Goal: Find specific page/section: Find specific page/section

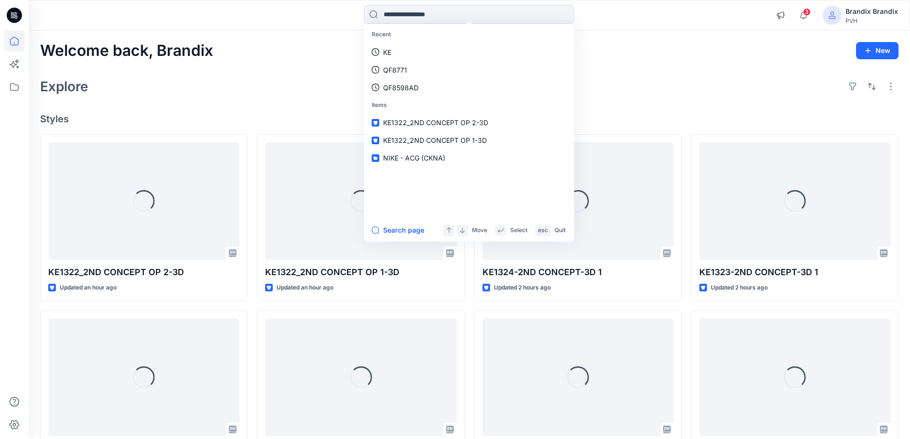
type input "******"
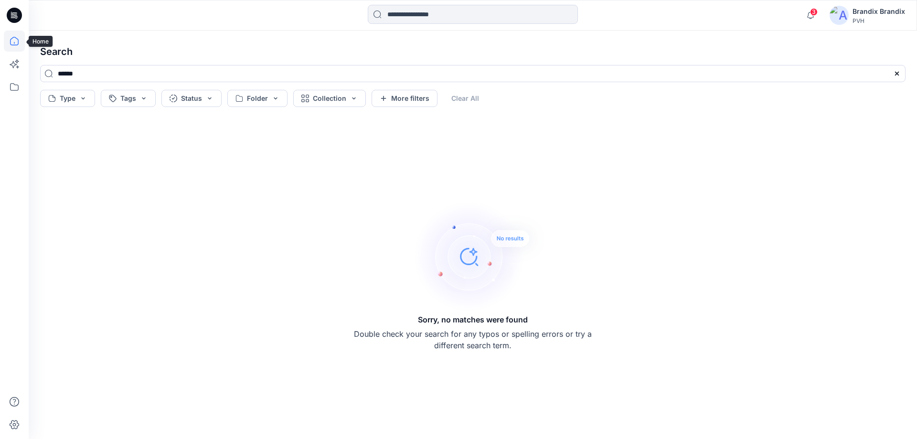
click at [17, 46] on icon at bounding box center [14, 41] width 21 height 21
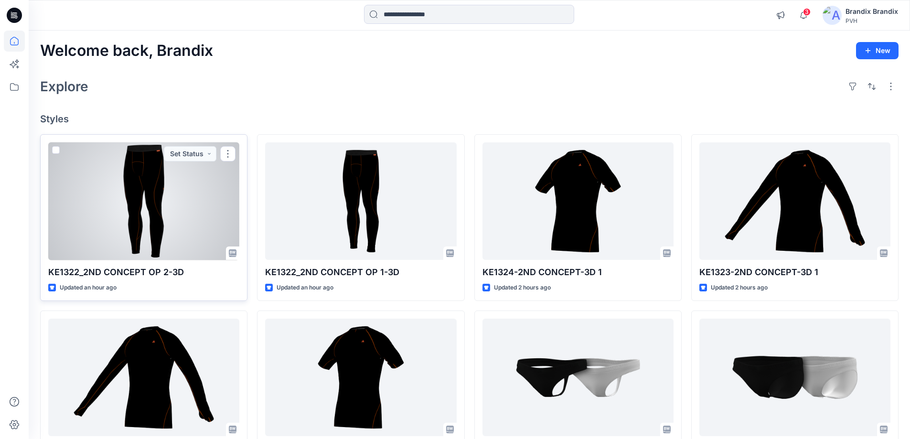
click at [164, 229] on div at bounding box center [143, 201] width 191 height 118
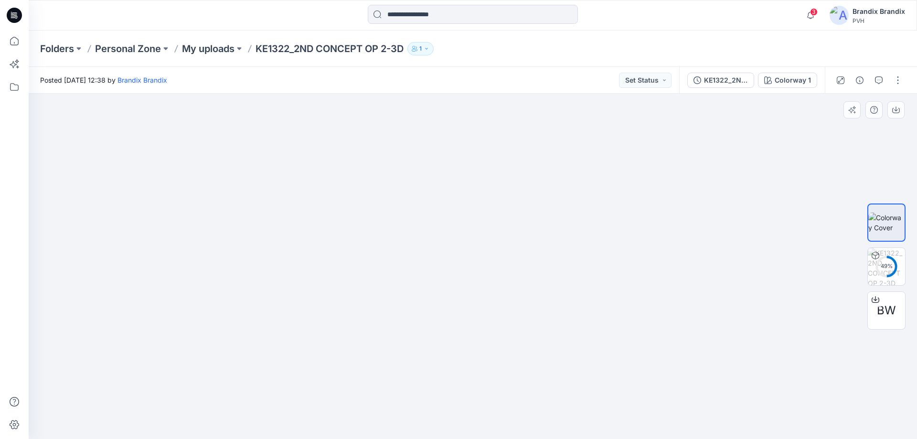
drag, startPoint x: 470, startPoint y: 203, endPoint x: 374, endPoint y: 204, distance: 96.0
drag, startPoint x: 476, startPoint y: 208, endPoint x: 434, endPoint y: 209, distance: 42.0
drag, startPoint x: 573, startPoint y: 263, endPoint x: 469, endPoint y: 259, distance: 104.7
click at [469, 259] on div at bounding box center [473, 266] width 888 height 345
click at [895, 262] on img at bounding box center [886, 266] width 37 height 37
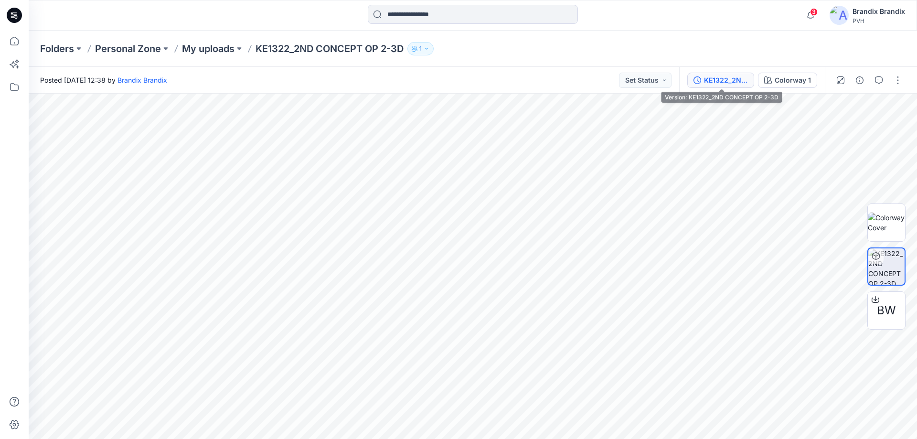
click at [720, 78] on div "KE1322_2ND CONCEPT OP 2-3D" at bounding box center [726, 80] width 44 height 11
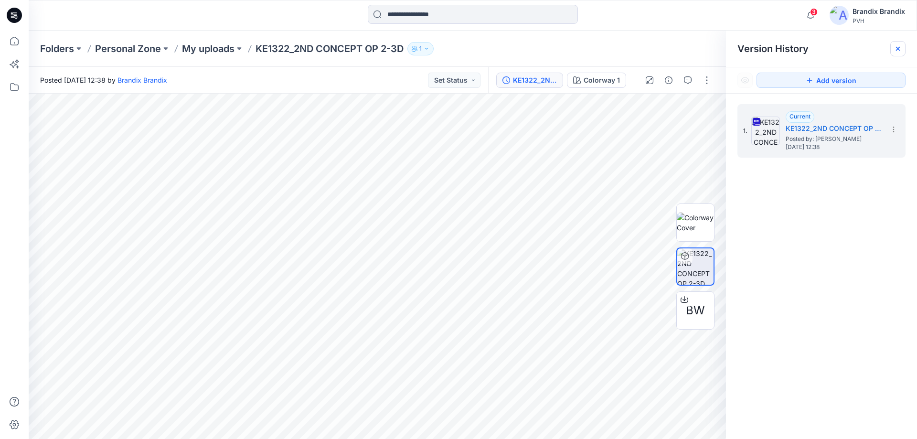
click at [895, 44] on div at bounding box center [897, 48] width 15 height 15
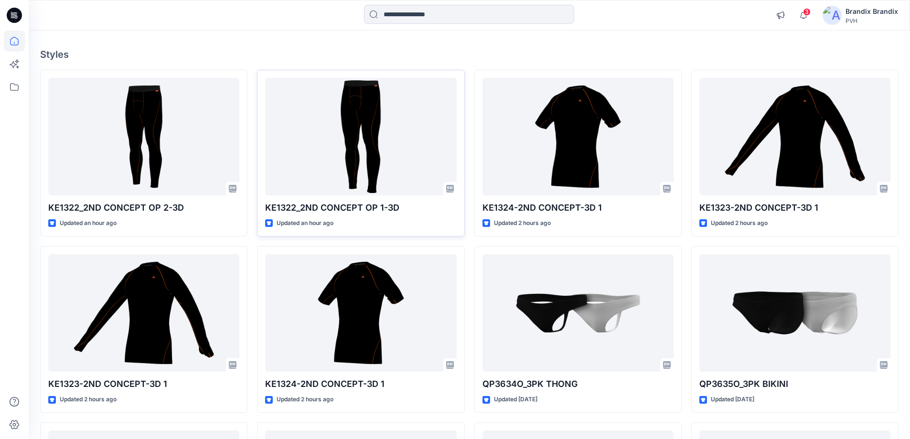
scroll to position [48, 0]
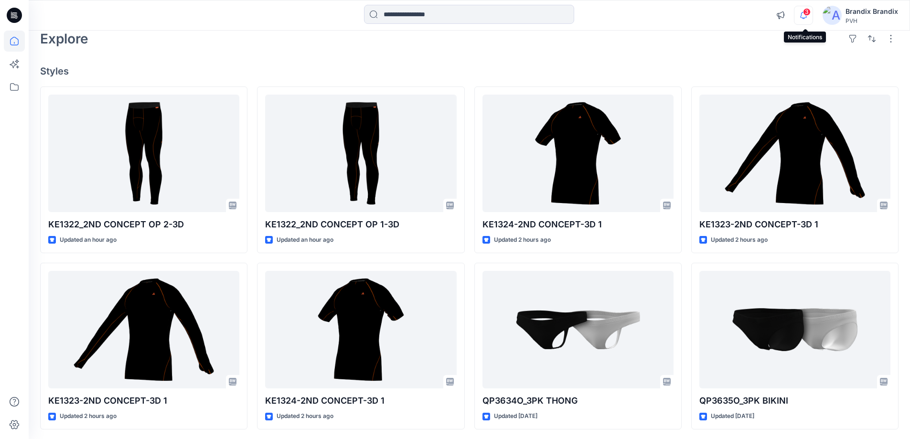
click at [810, 18] on icon "button" at bounding box center [803, 15] width 18 height 19
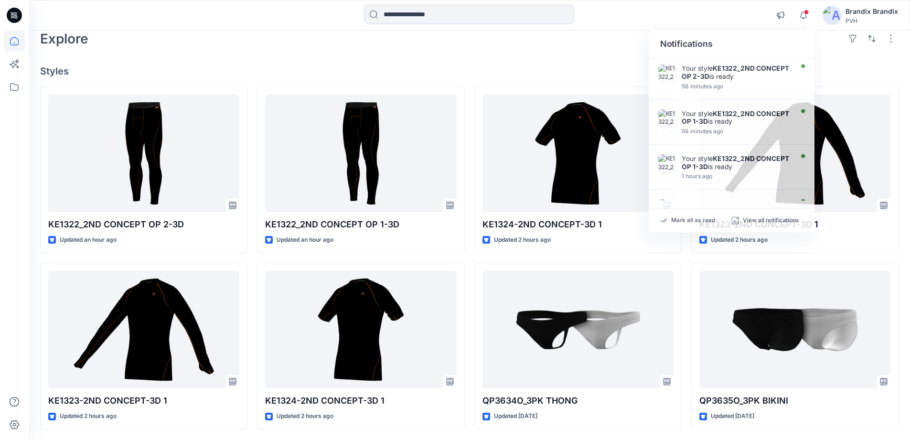
click at [838, 70] on h4 "Styles" at bounding box center [469, 70] width 858 height 11
